Goal: Information Seeking & Learning: Learn about a topic

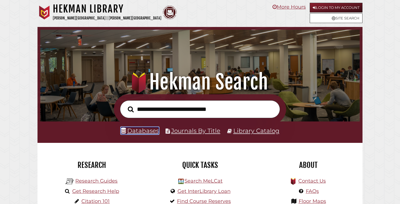
click at [148, 131] on link "Databases" at bounding box center [140, 130] width 38 height 7
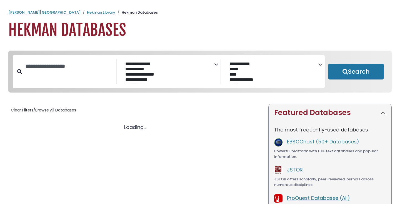
select select "Database Subject Filter"
select select "Database Vendors Filter"
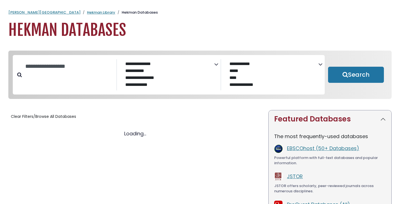
click at [57, 74] on div "Search filters" at bounding box center [69, 66] width 94 height 14
select select "Database Subject Filter"
select select "Database Vendors Filter"
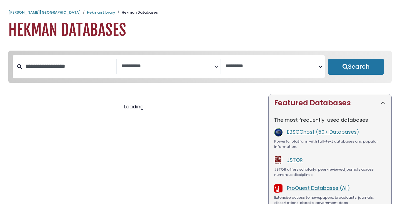
select select "Database Subject Filter"
select select "Database Vendors Filter"
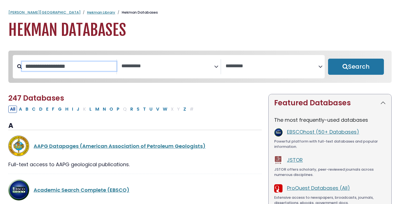
click at [35, 67] on input "Search database by title or keyword" at bounding box center [69, 66] width 94 height 9
type input "****"
click at [328, 59] on button "Search" at bounding box center [356, 67] width 56 height 16
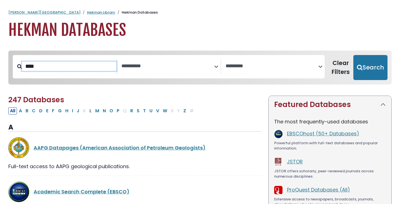
select select "Database Subject Filter"
select select "Database Vendors Filter"
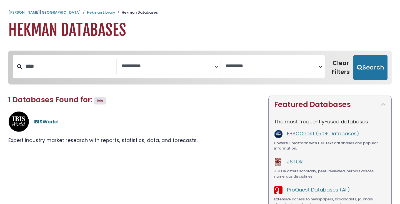
click at [49, 120] on link "IBISWorld" at bounding box center [46, 121] width 24 height 7
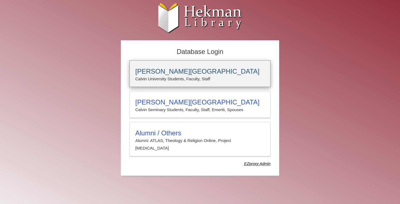
type input "****"
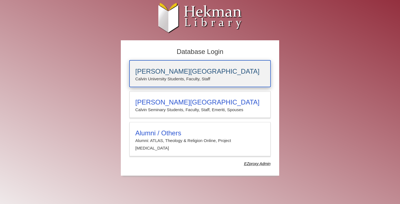
click at [201, 77] on p "Calvin University Students, Faculty, Staff" at bounding box center [199, 78] width 129 height 7
